Goal: Find specific page/section: Find specific page/section

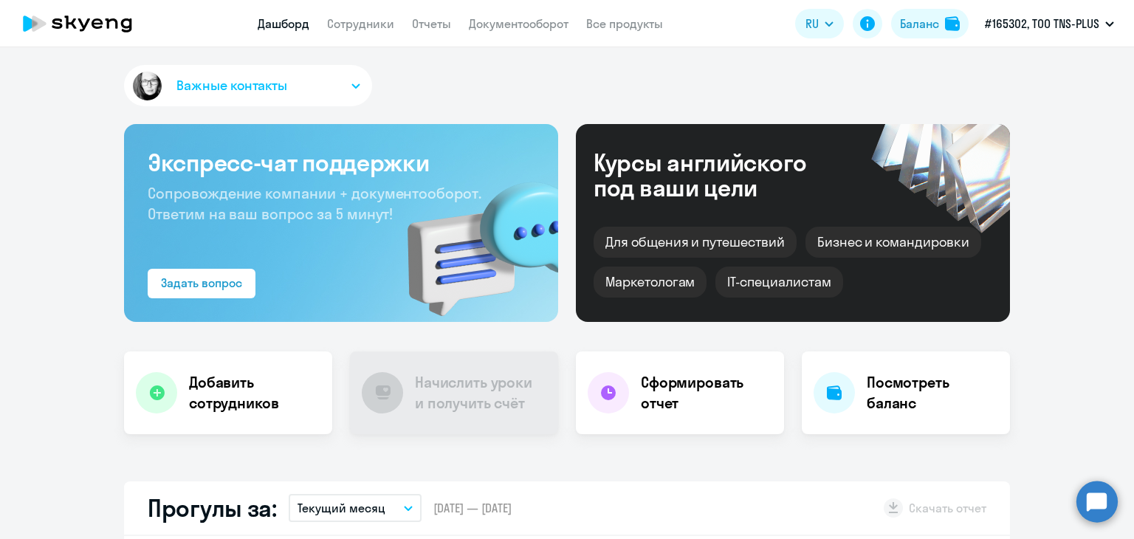
click at [574, 86] on div "Важные контакты" at bounding box center [567, 88] width 886 height 47
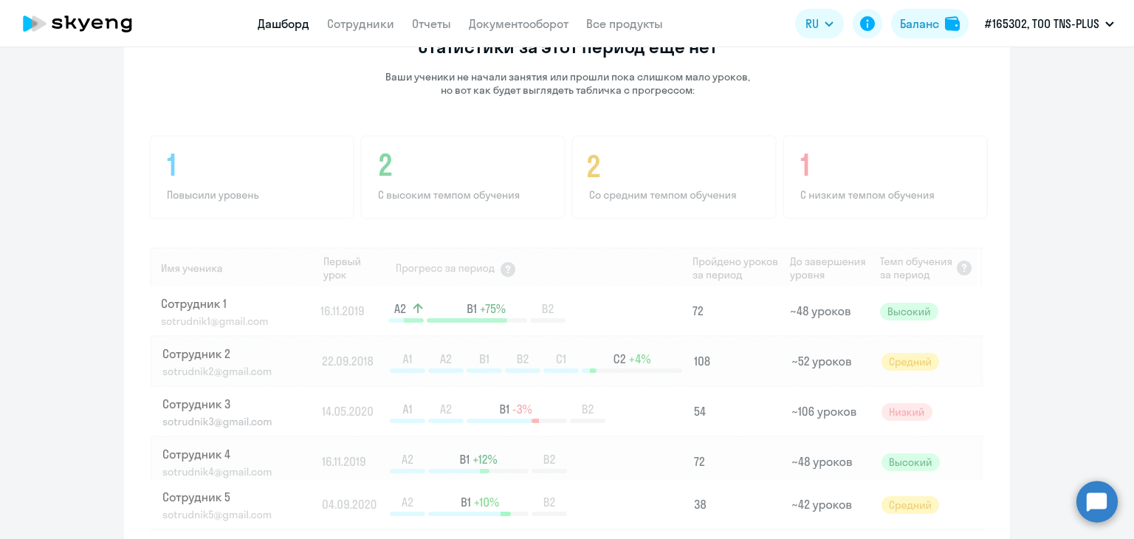
scroll to position [591, 0]
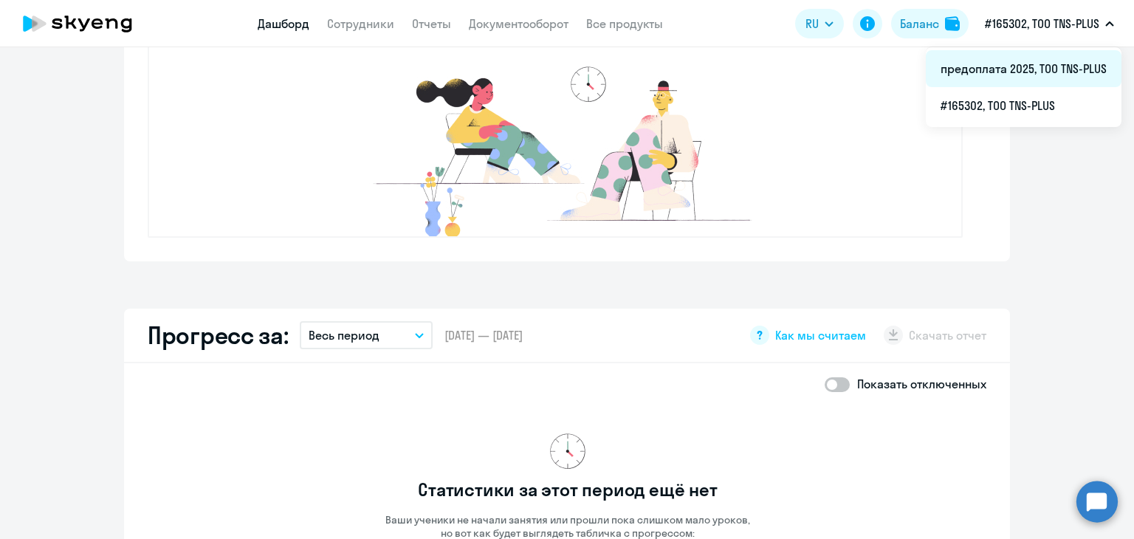
click at [1008, 83] on li "предоплата 2025, ТОО TNS-PLUS" at bounding box center [1024, 68] width 196 height 37
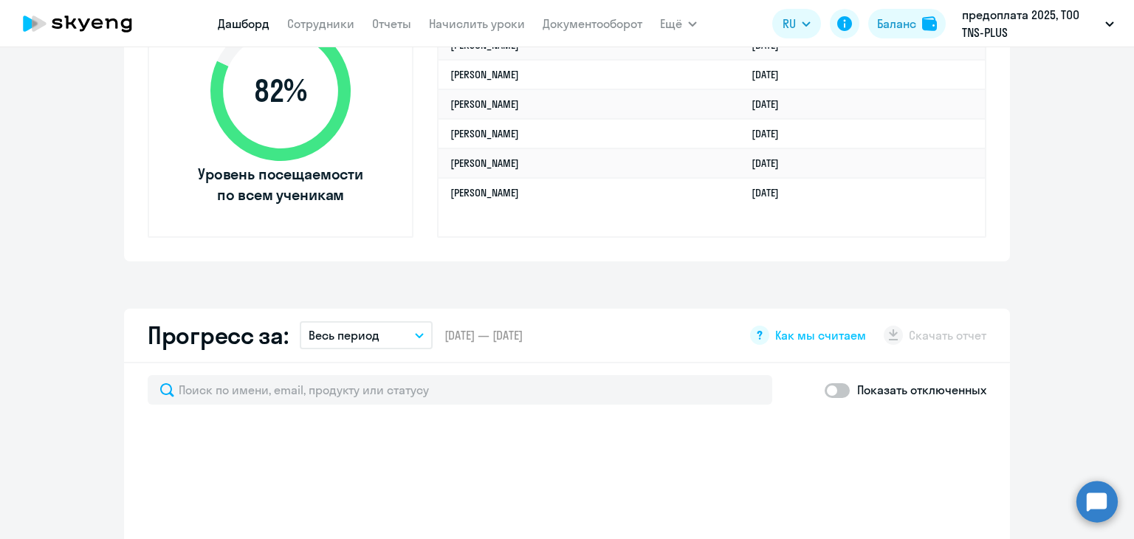
select select "30"
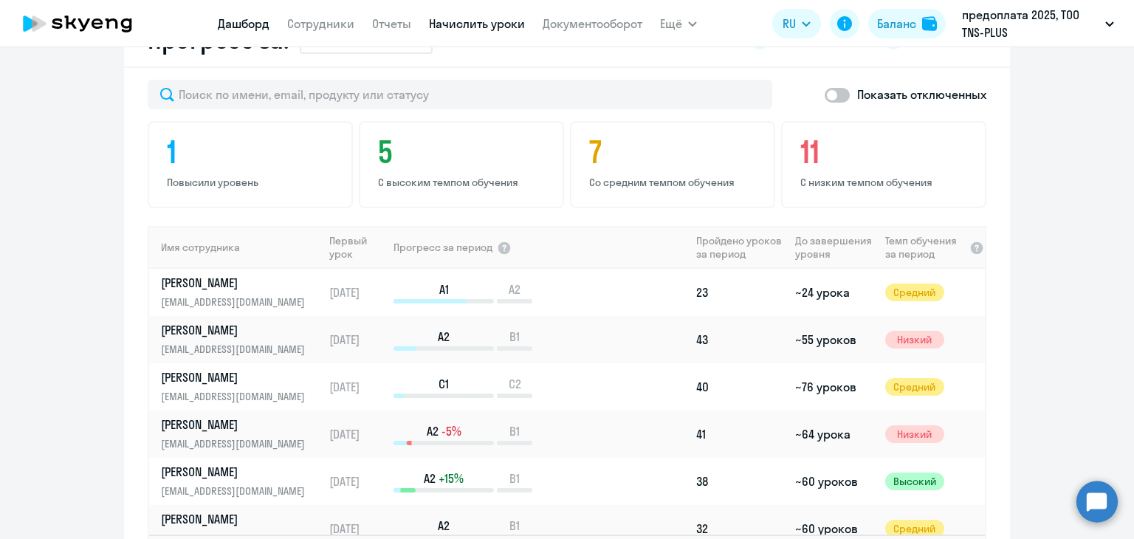
click at [468, 29] on link "Начислить уроки" at bounding box center [477, 23] width 96 height 15
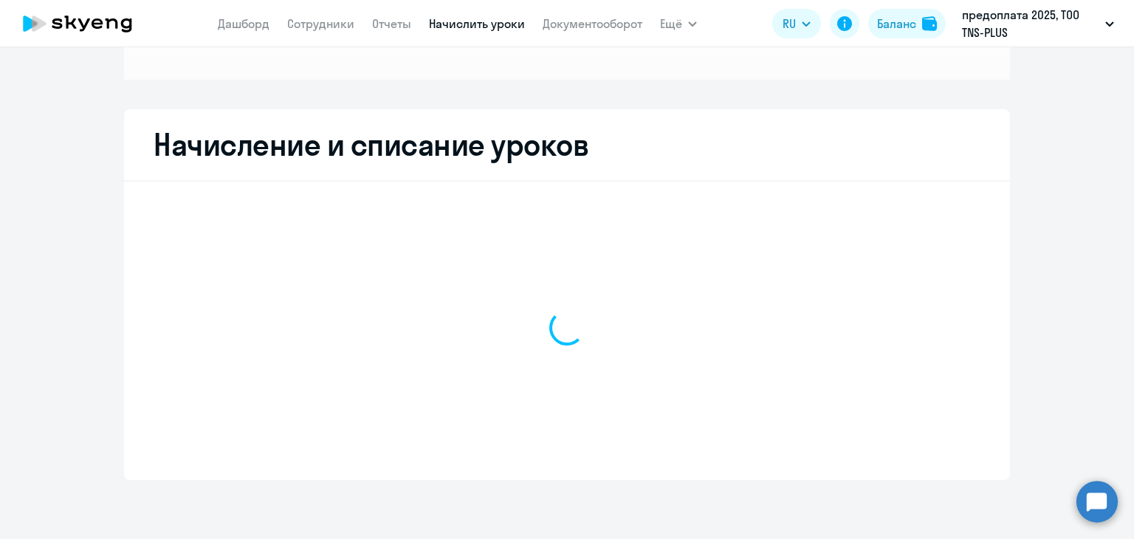
scroll to position [202, 0]
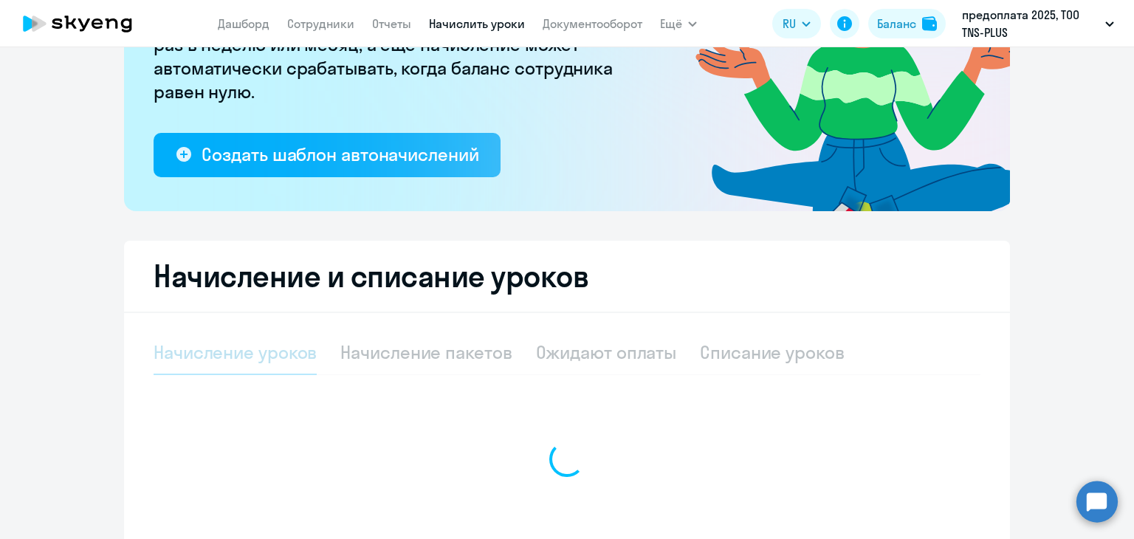
select select "10"
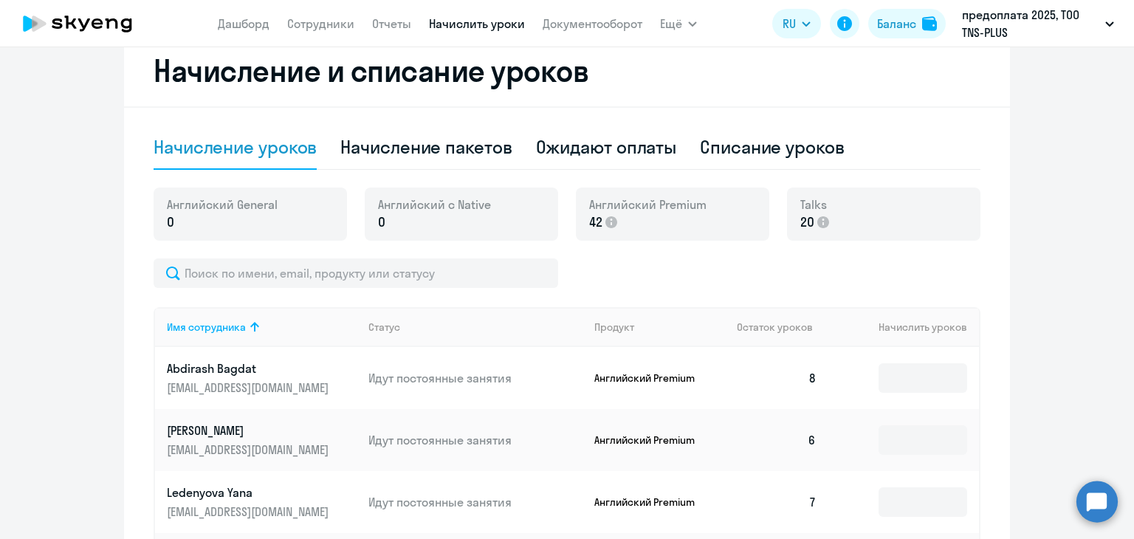
scroll to position [555, 0]
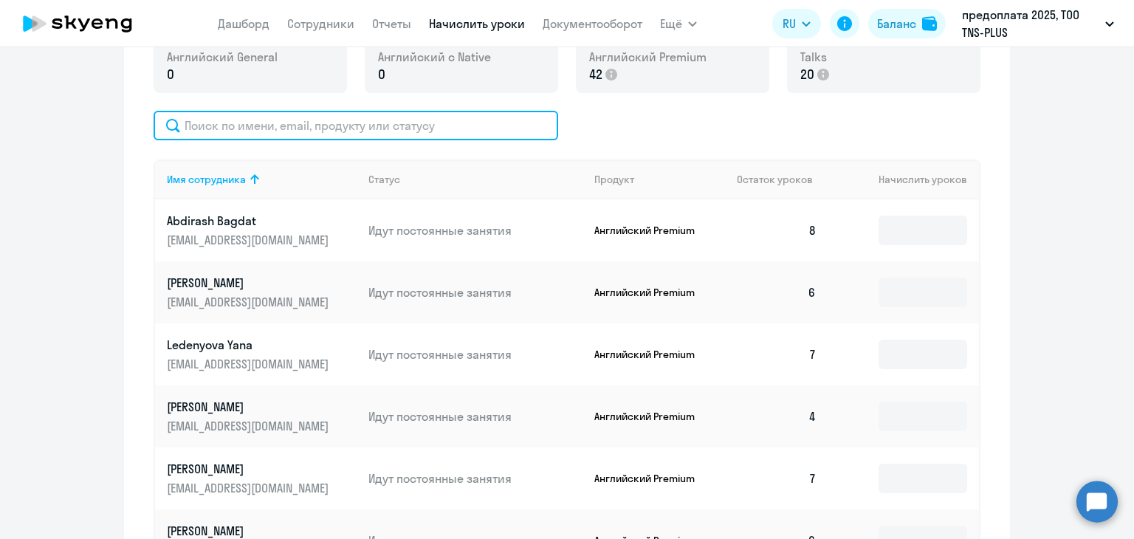
click at [284, 132] on input "text" at bounding box center [356, 126] width 405 height 30
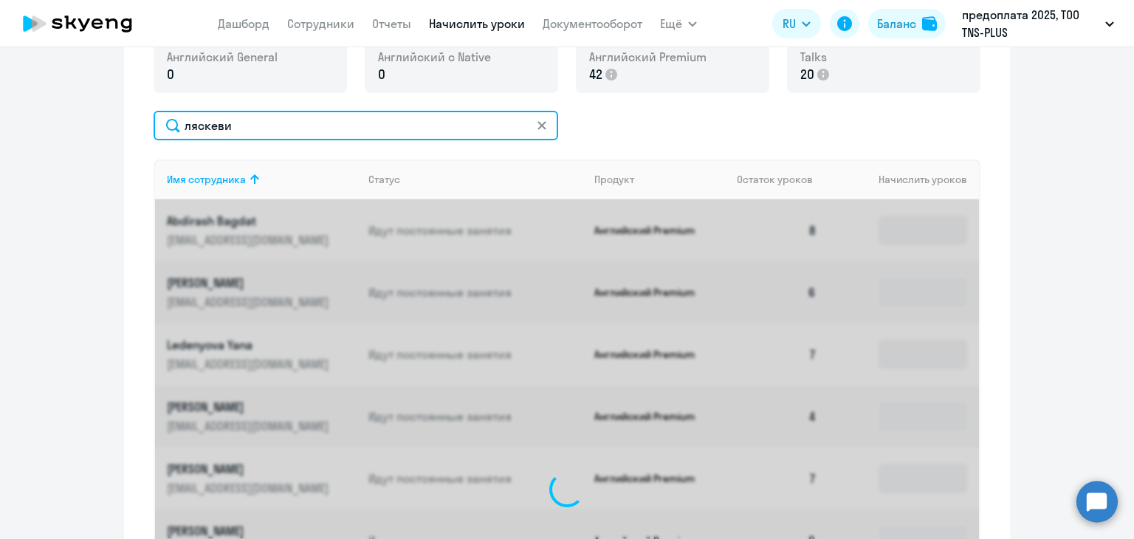
scroll to position [521, 0]
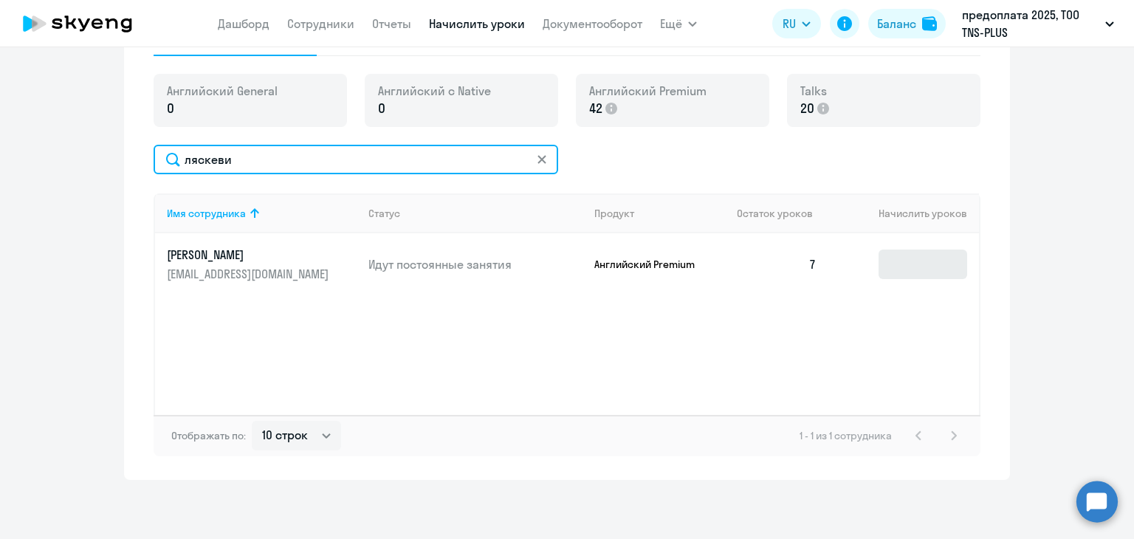
type input "ляскеви"
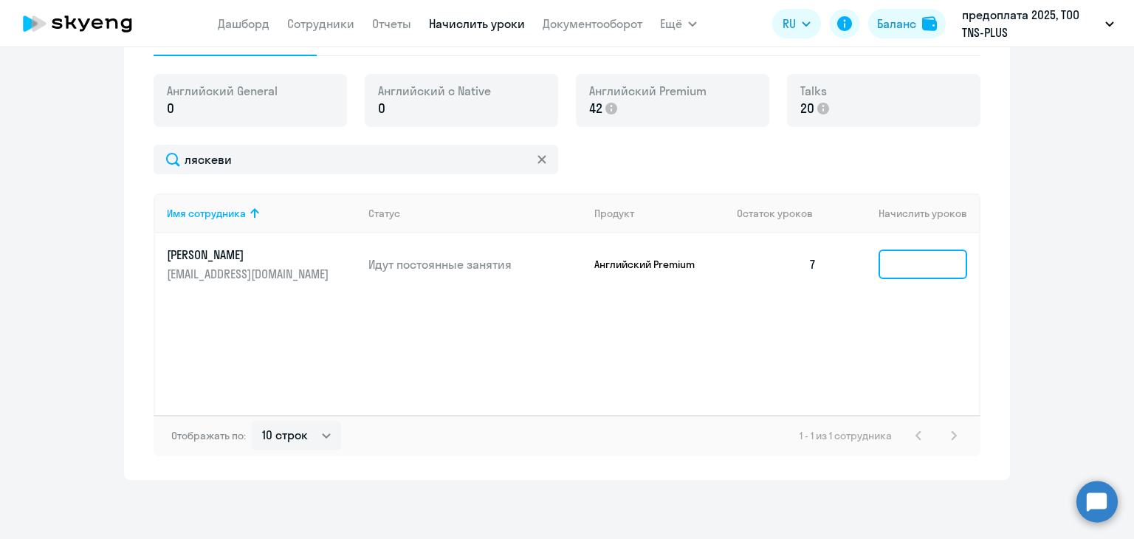
click at [913, 258] on input at bounding box center [923, 265] width 89 height 30
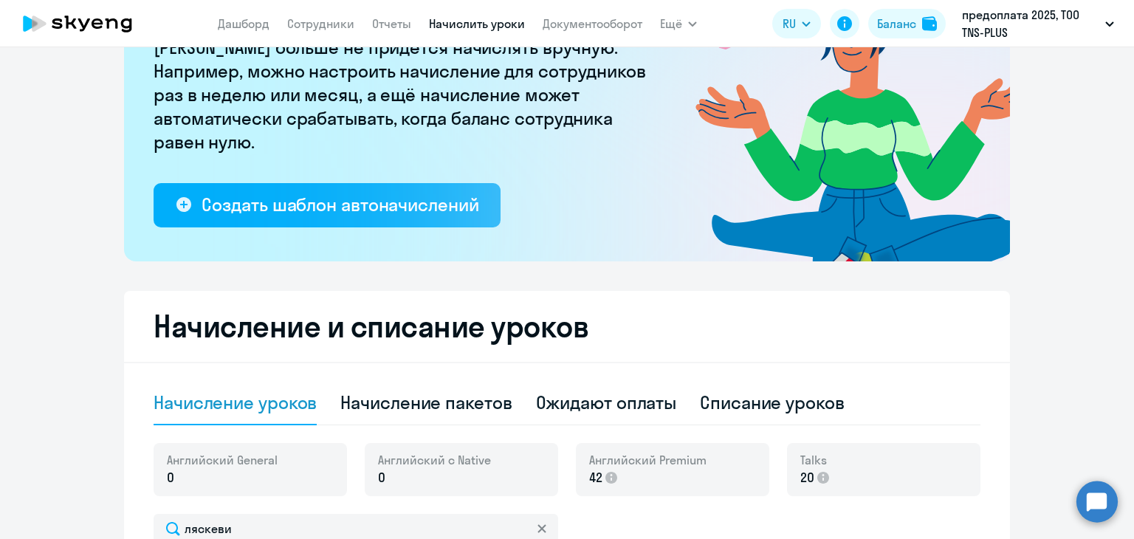
scroll to position [78, 0]
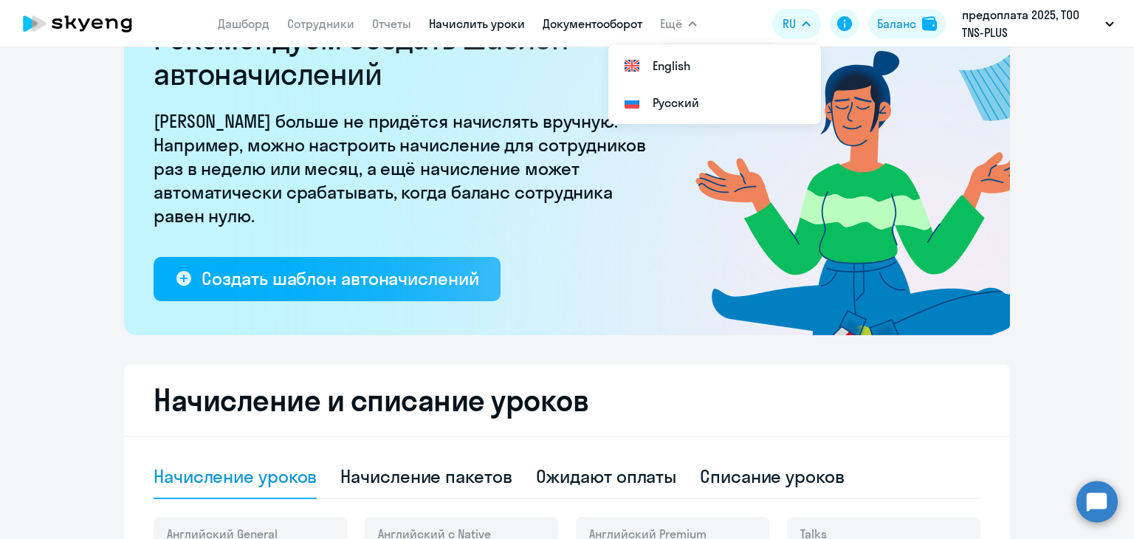
click at [579, 28] on link "Документооборот" at bounding box center [593, 23] width 100 height 15
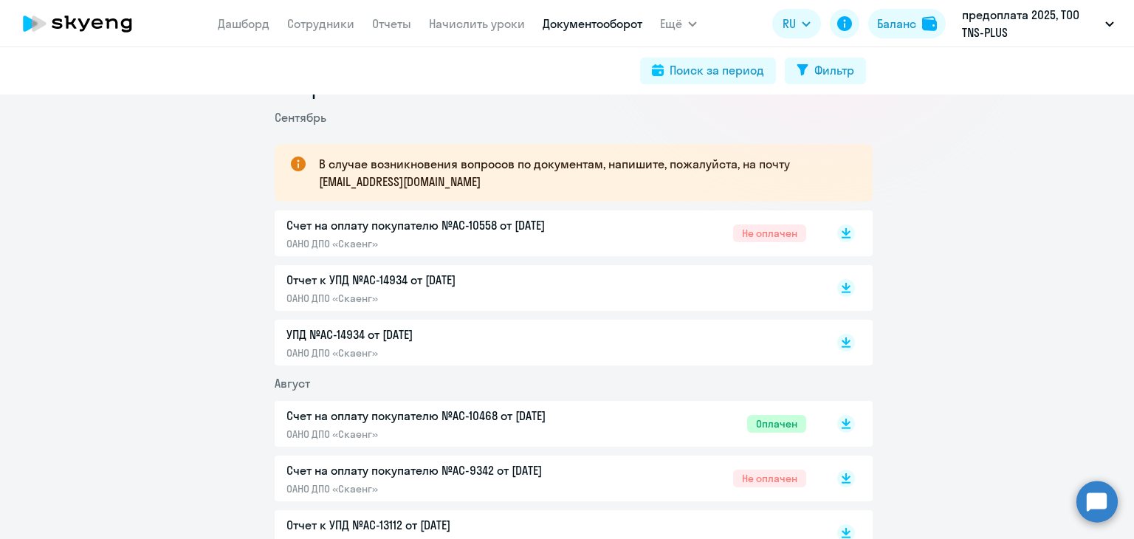
scroll to position [295, 0]
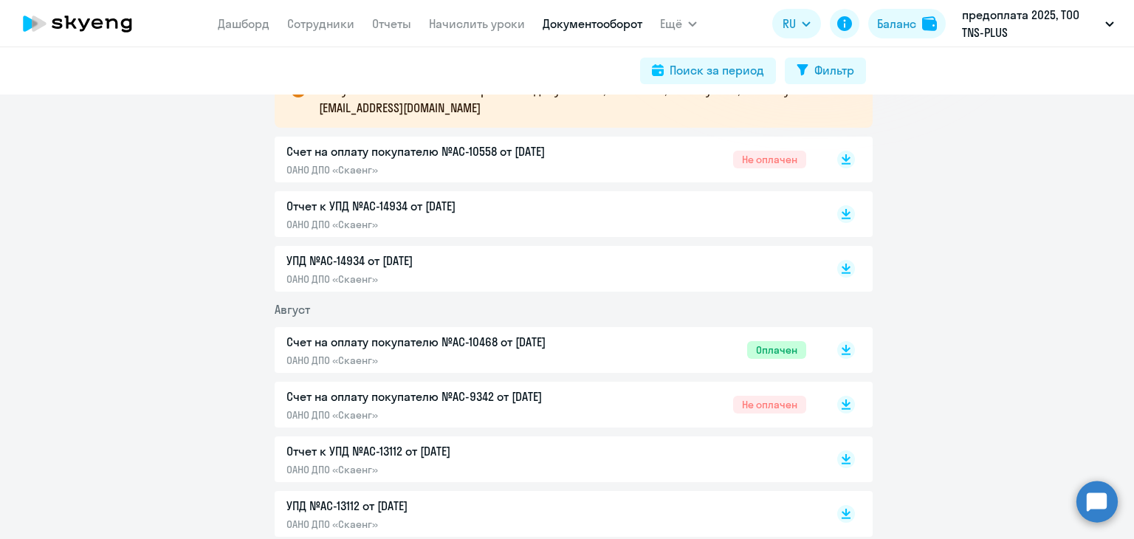
click at [402, 213] on p "Отчет к УПД №AC-14934 от [DATE]" at bounding box center [441, 206] width 310 height 18
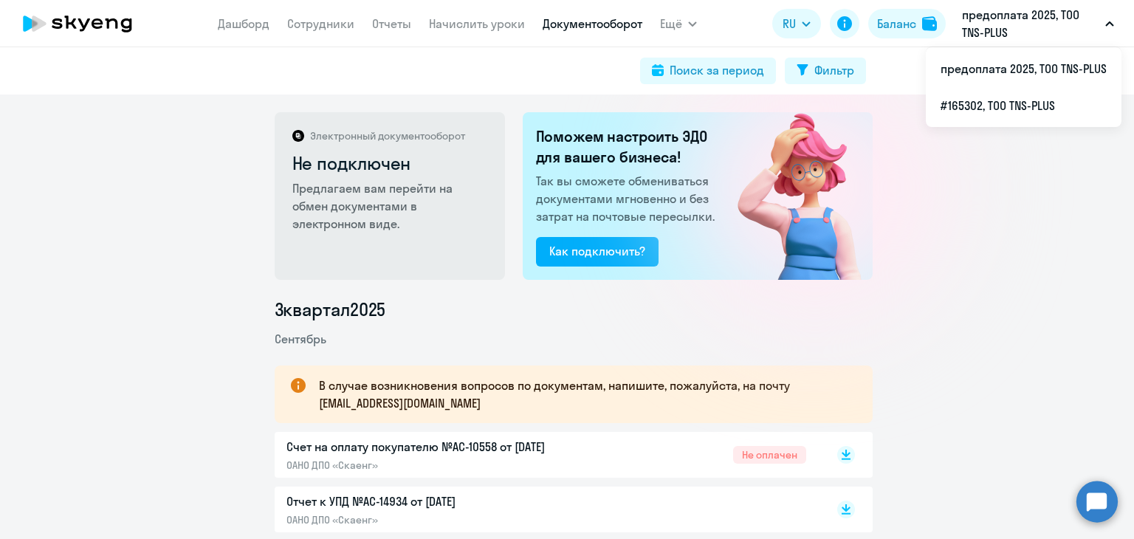
scroll to position [148, 0]
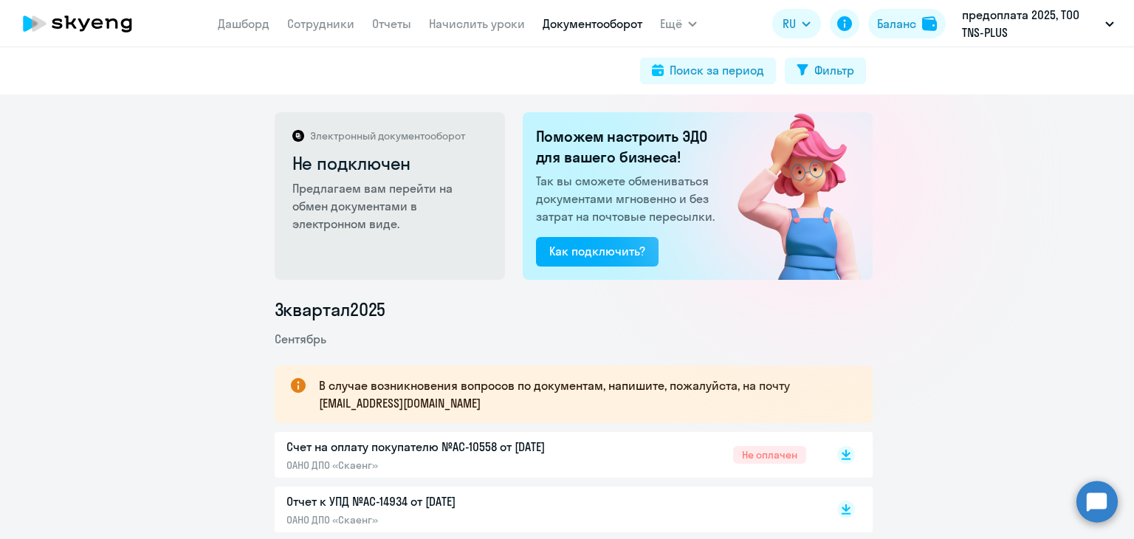
click at [467, 7] on app-header "[PERSON_NAME] Отчеты Начислить уроки Документооборот Ещё Все продукты Дашборд С…" at bounding box center [567, 23] width 1134 height 47
click at [549, 377] on p "В случае возникновения вопросов по документам, напишите, пожалуйста, на почту […" at bounding box center [582, 394] width 527 height 35
